Goal: Task Accomplishment & Management: Use online tool/utility

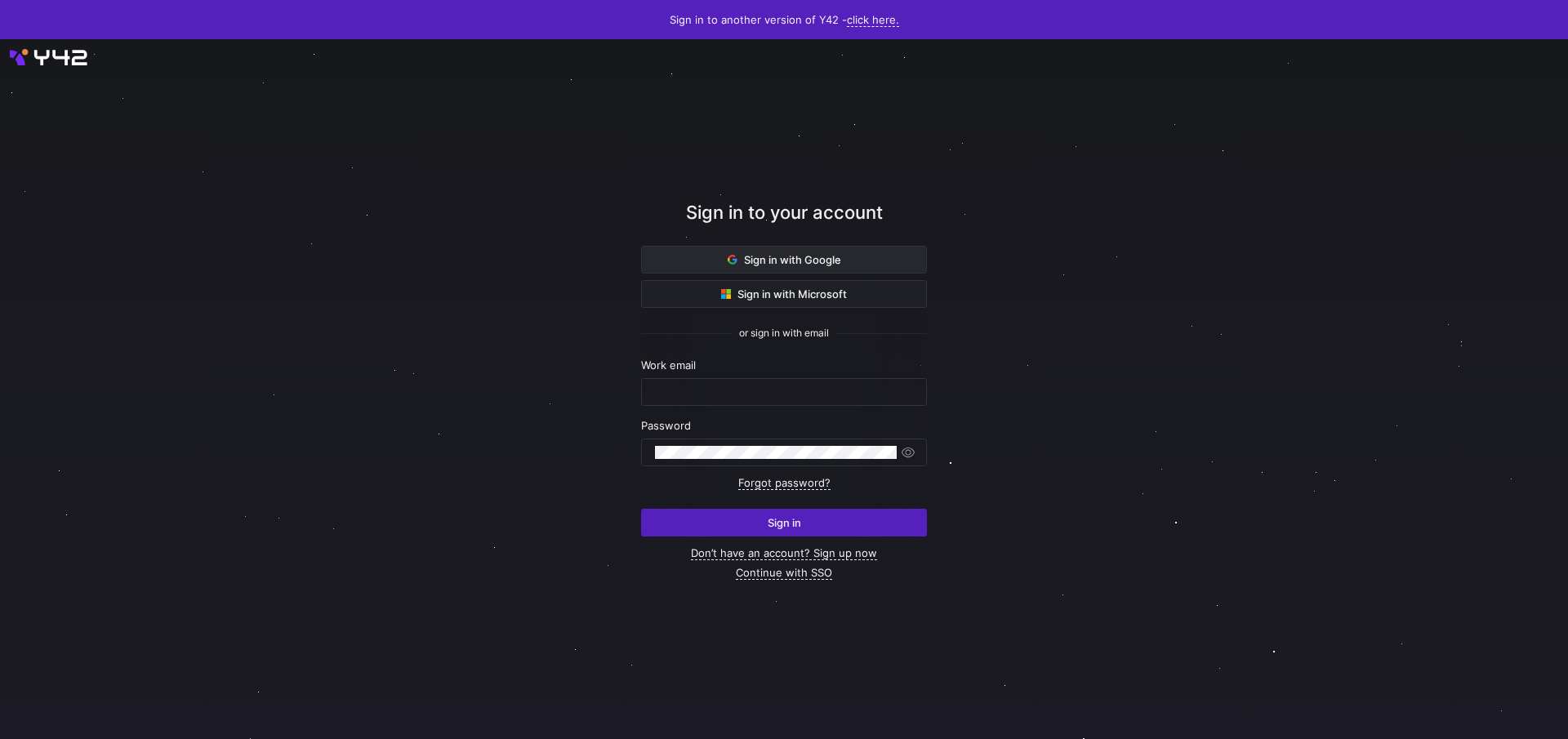
click at [817, 257] on span "Sign in with Google" at bounding box center [784, 259] width 114 height 13
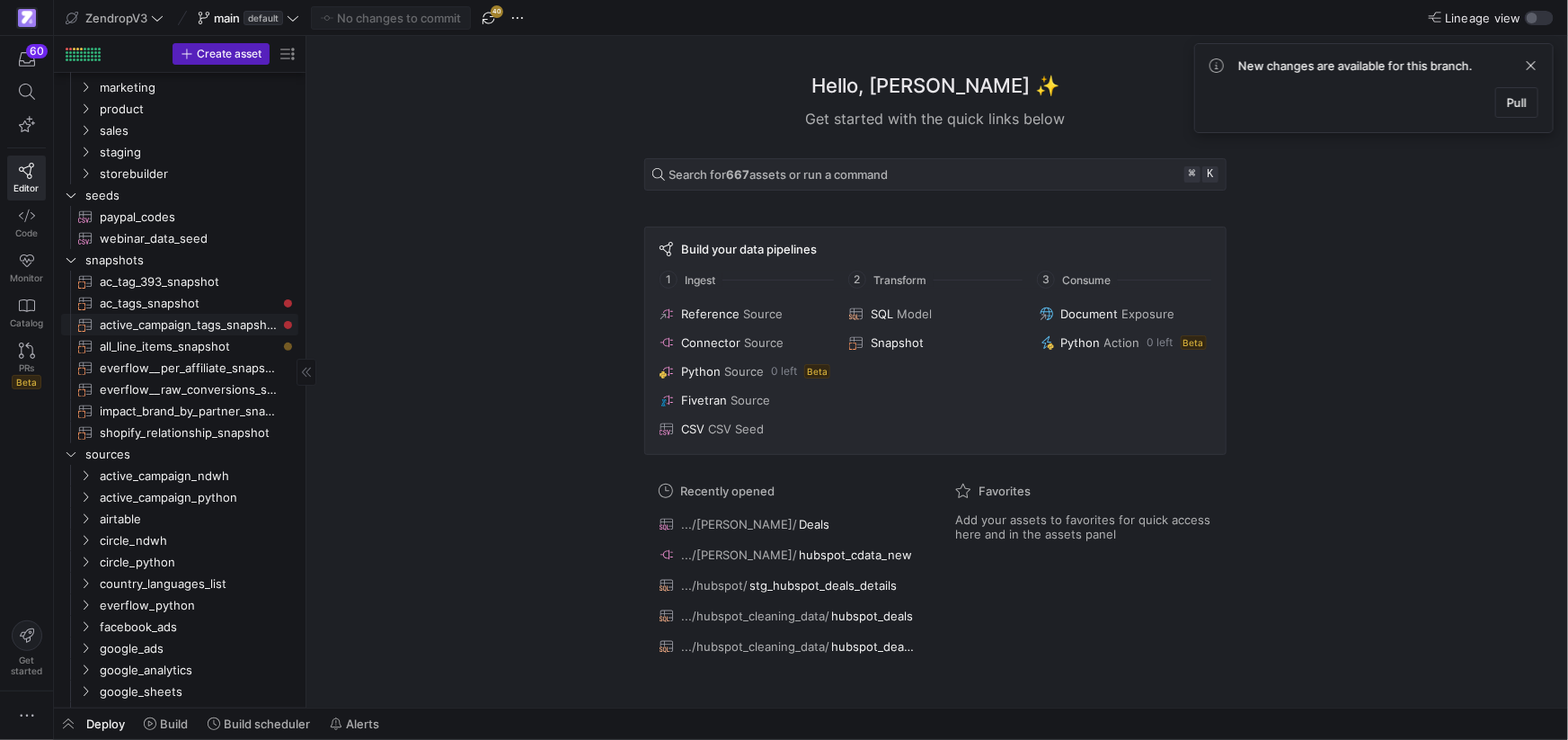
scroll to position [170, 0]
click at [32, 86] on icon at bounding box center [27, 91] width 16 height 16
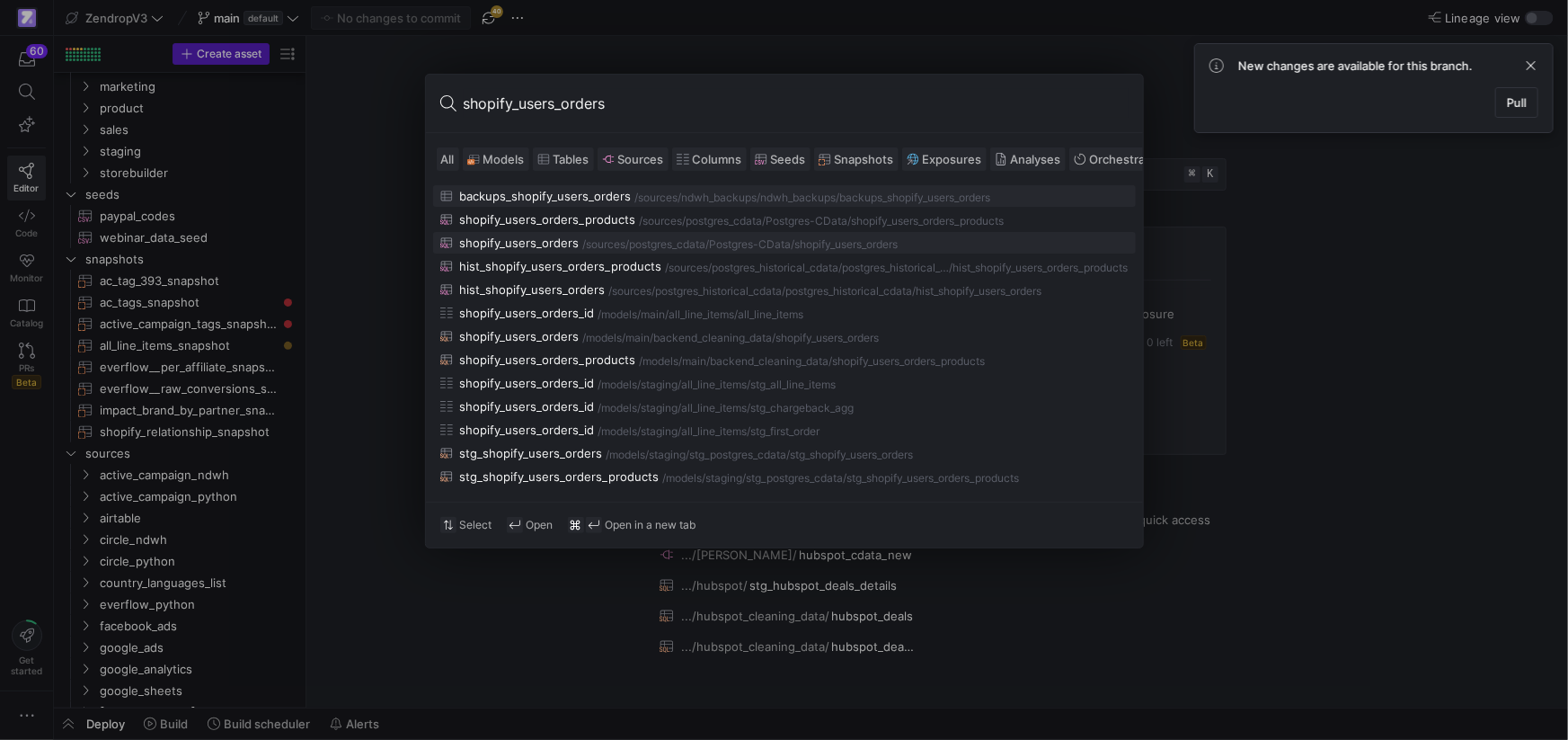
type input "shopify_users_orders"
click at [521, 248] on div "shopify_users_orders" at bounding box center [520, 242] width 119 height 14
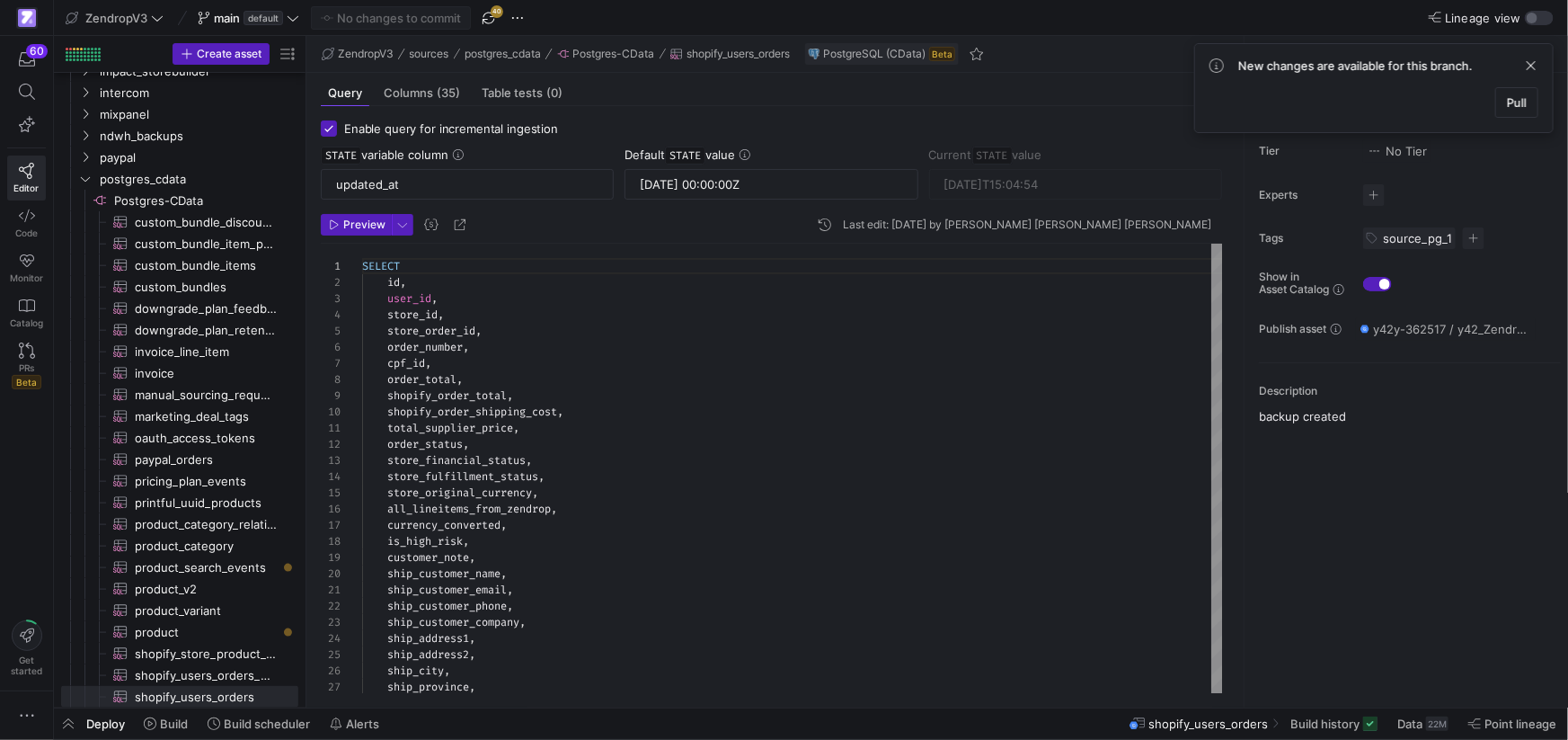
scroll to position [92, 0]
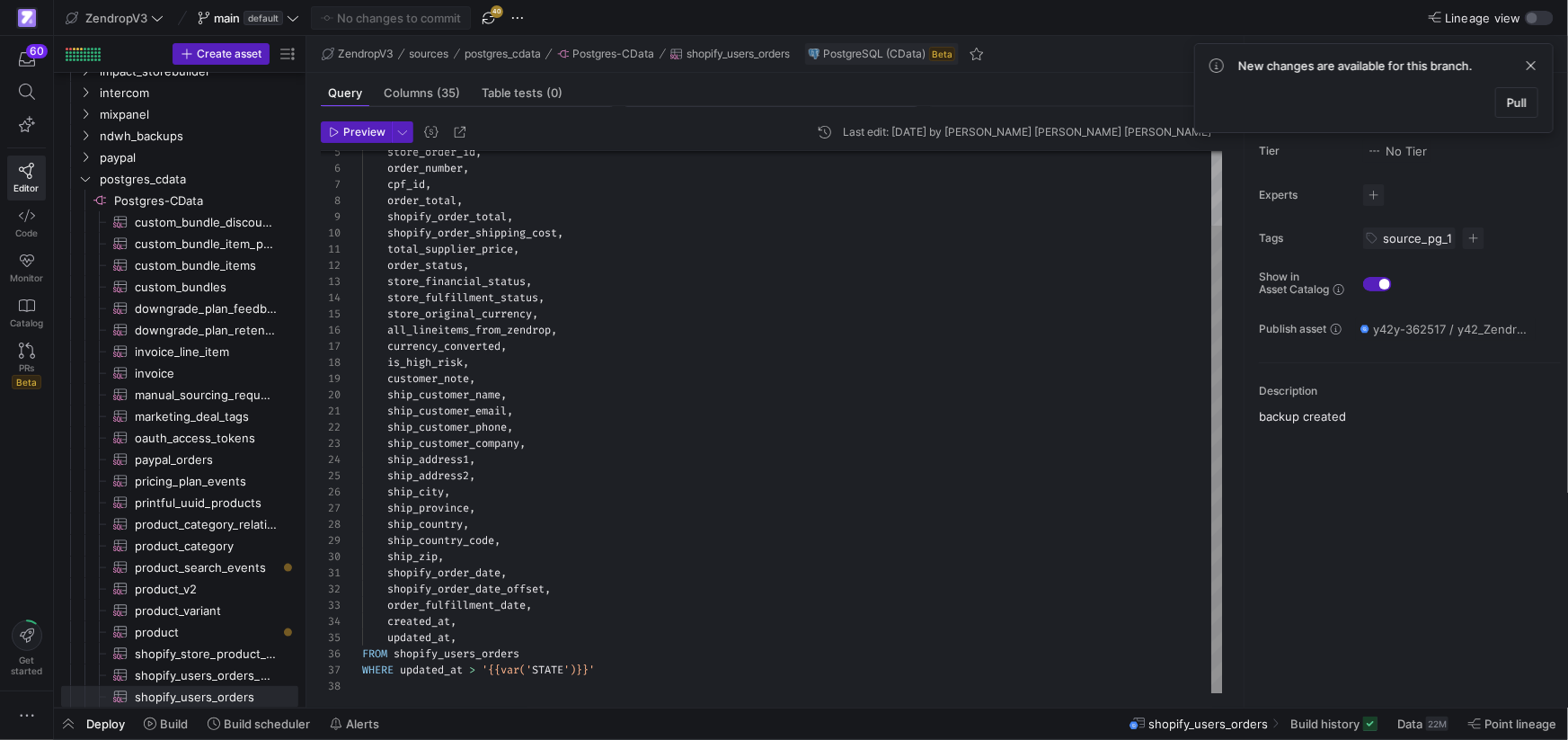
type textarea "shopify_order_date, shopify_order_date_offset, order_fulfillment_date, created_…"
drag, startPoint x: 768, startPoint y: 658, endPoint x: 779, endPoint y: 661, distance: 11.4
click at [768, 658] on div "store_order_id , order_number , cpf_id , order_total , shopify_order_total , sh…" at bounding box center [793, 379] width 862 height 629
click at [1361, 730] on span at bounding box center [1334, 724] width 102 height 29
